Goal: Task Accomplishment & Management: Manage account settings

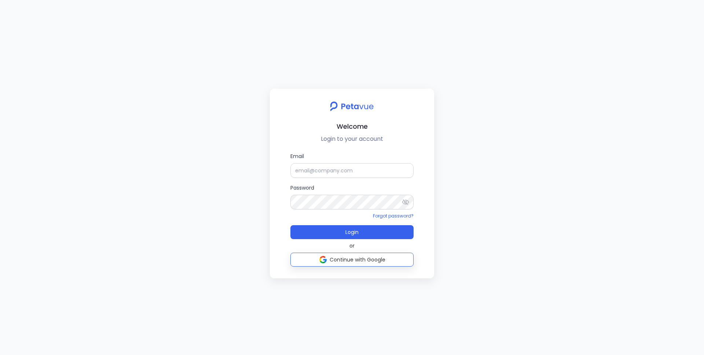
click at [354, 265] on button "Continue with Google" at bounding box center [351, 260] width 123 height 14
click at [332, 166] on input "Email" at bounding box center [351, 170] width 123 height 15
click at [313, 164] on input "Email" at bounding box center [351, 170] width 123 height 15
click at [301, 162] on label "Email" at bounding box center [351, 165] width 123 height 26
click at [301, 163] on input "Email" at bounding box center [351, 170] width 123 height 15
